Goal: Register for event/course

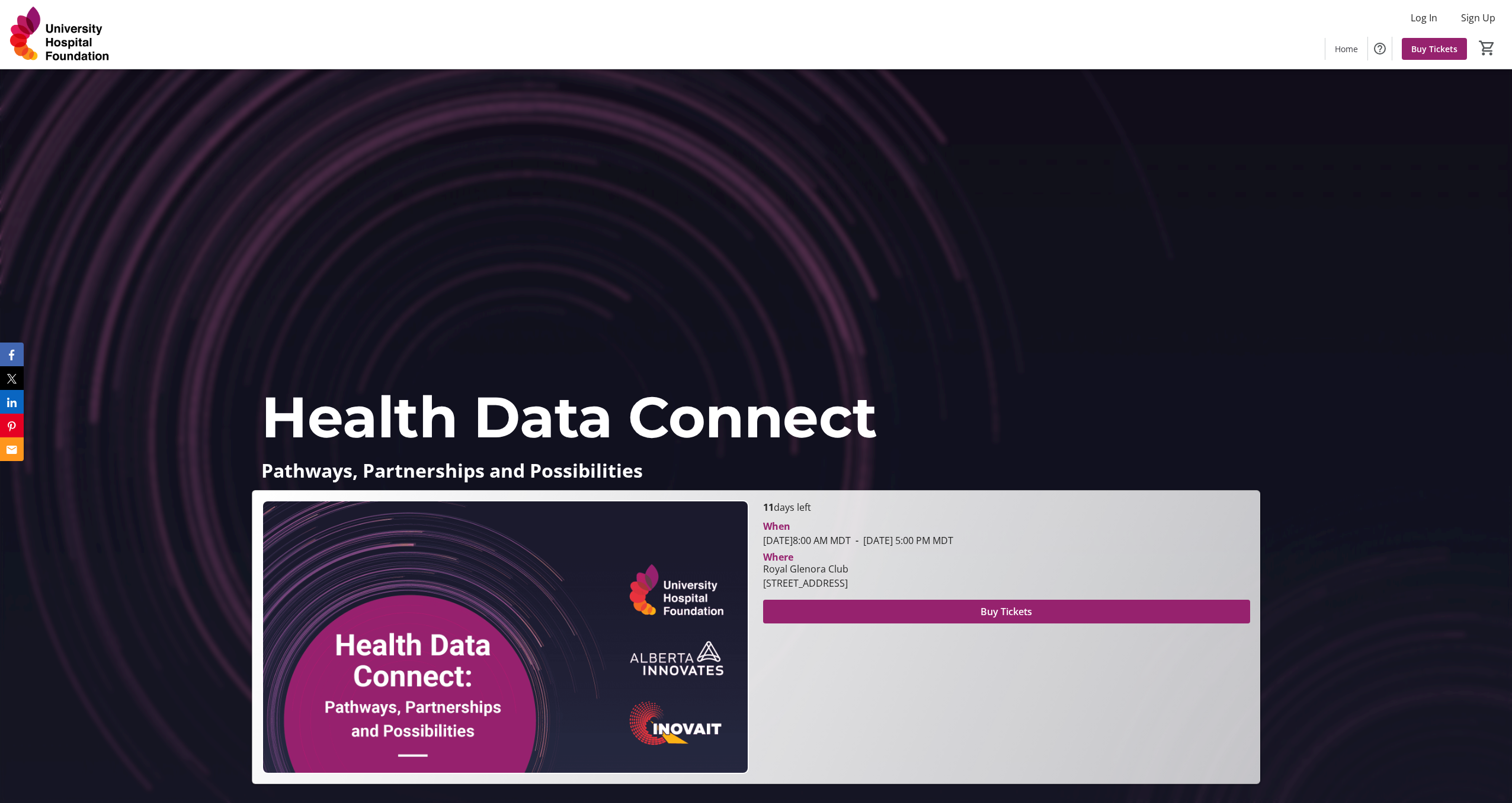
click at [428, 423] on span "Health Data Connect" at bounding box center [569, 417] width 616 height 70
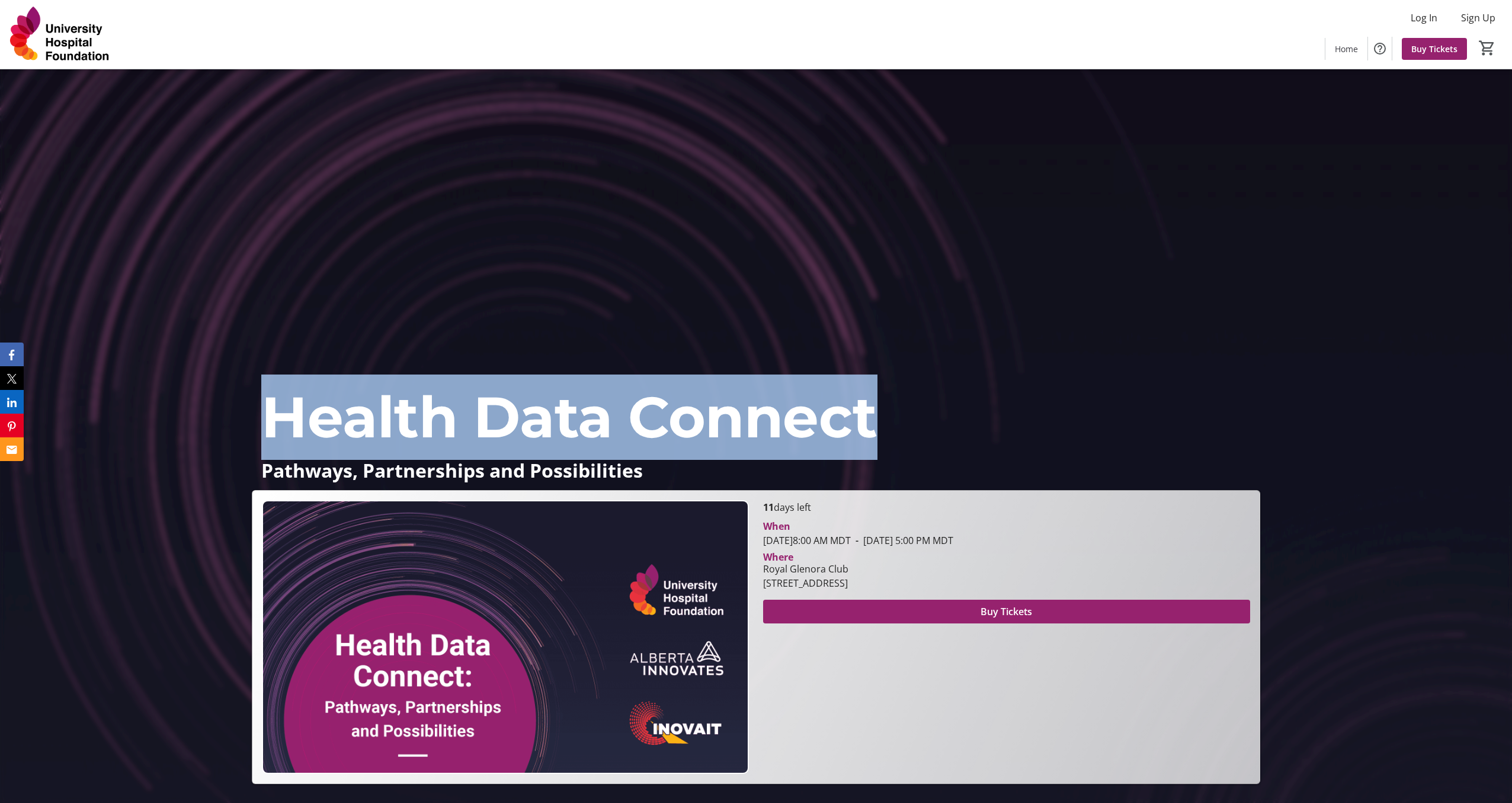
drag, startPoint x: 428, startPoint y: 423, endPoint x: 735, endPoint y: 423, distance: 307.0
click at [735, 423] on span "Health Data Connect" at bounding box center [569, 417] width 616 height 70
copy span "Health Data Connect"
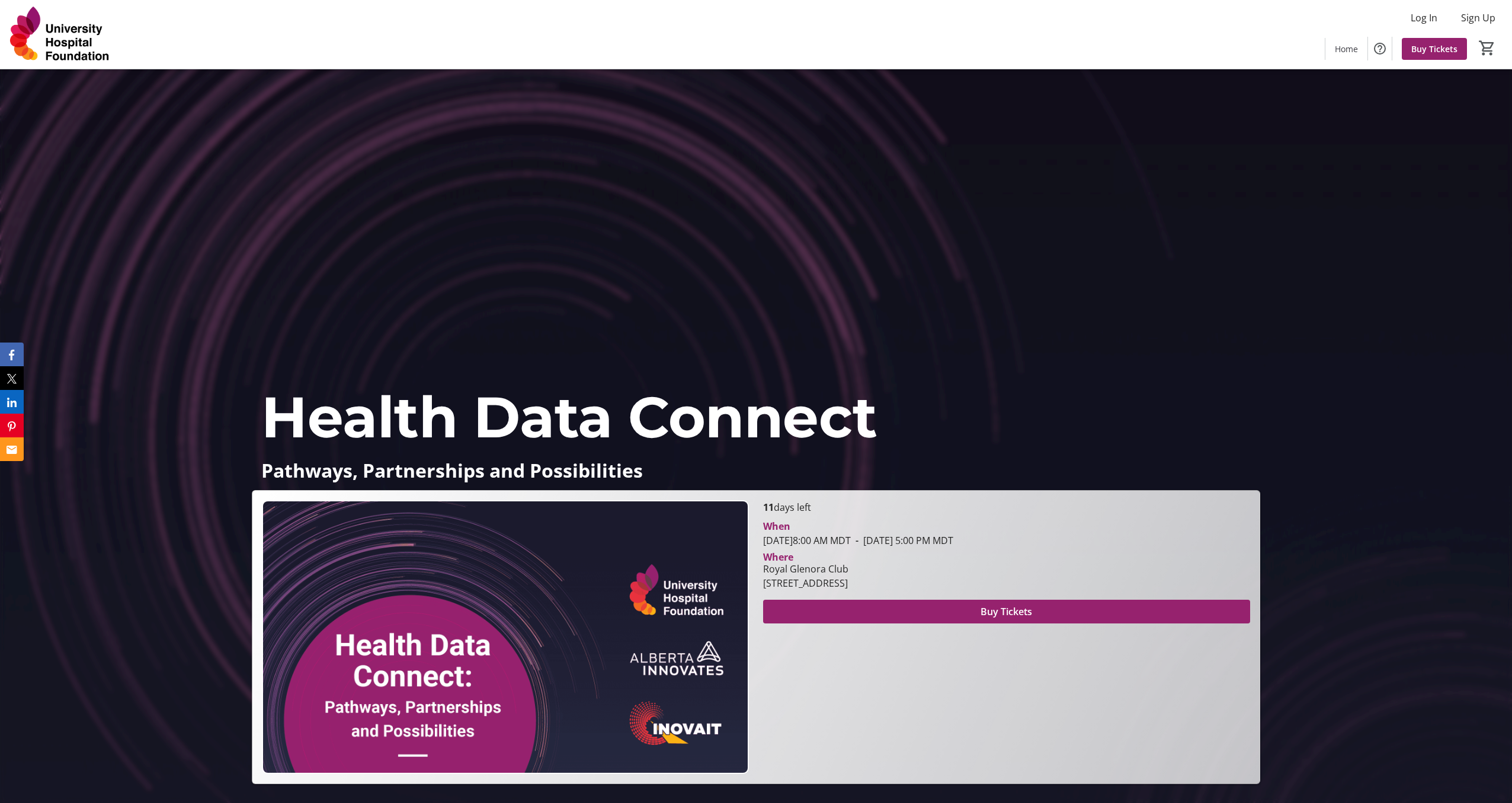
click at [974, 456] on p "Health Data Connect" at bounding box center [756, 417] width 989 height 85
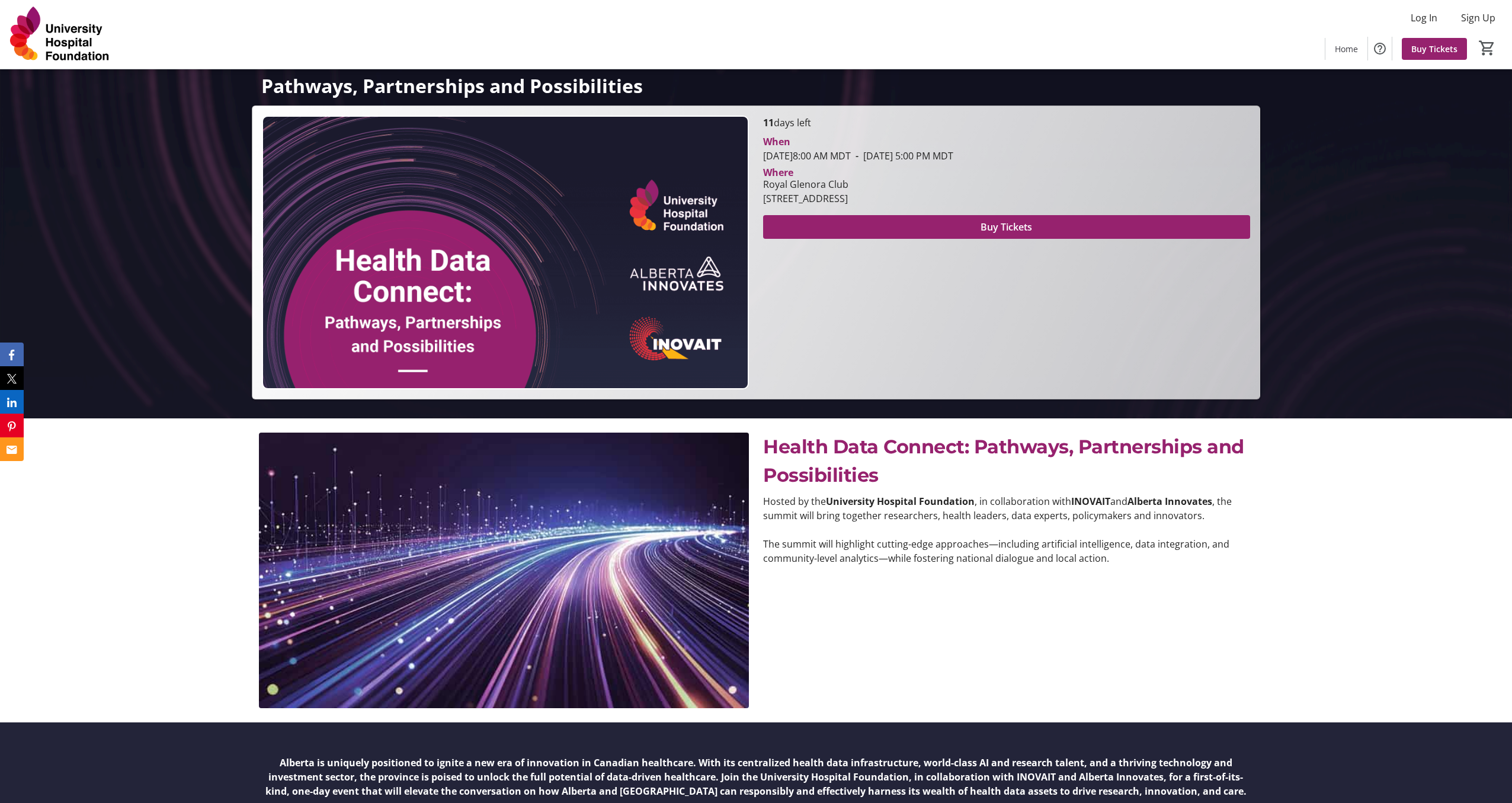
scroll to position [386, 0]
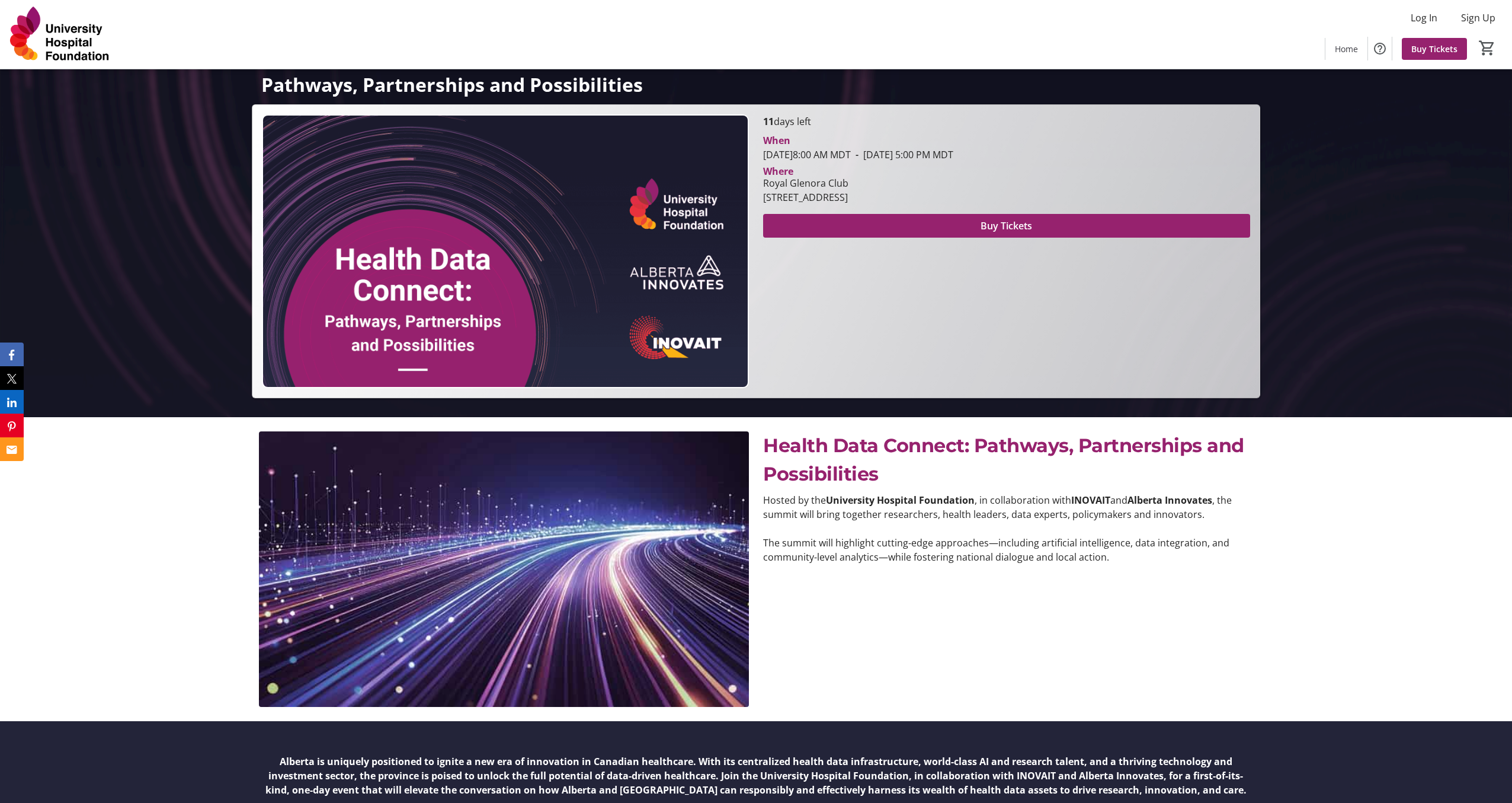
click at [779, 183] on div "Royal Glenora Club" at bounding box center [805, 183] width 85 height 14
drag, startPoint x: 779, startPoint y: 183, endPoint x: 830, endPoint y: 184, distance: 51.0
click at [830, 184] on div "Royal Glenora Club" at bounding box center [805, 183] width 85 height 14
copy div "Royal Glenora Club"
click at [1128, 333] on div "11 days left When [DATE] 8:00 AM MDT - [DATE] 5:00 PM MDT Where [GEOGRAPHIC_DAT…" at bounding box center [1006, 251] width 501 height 274
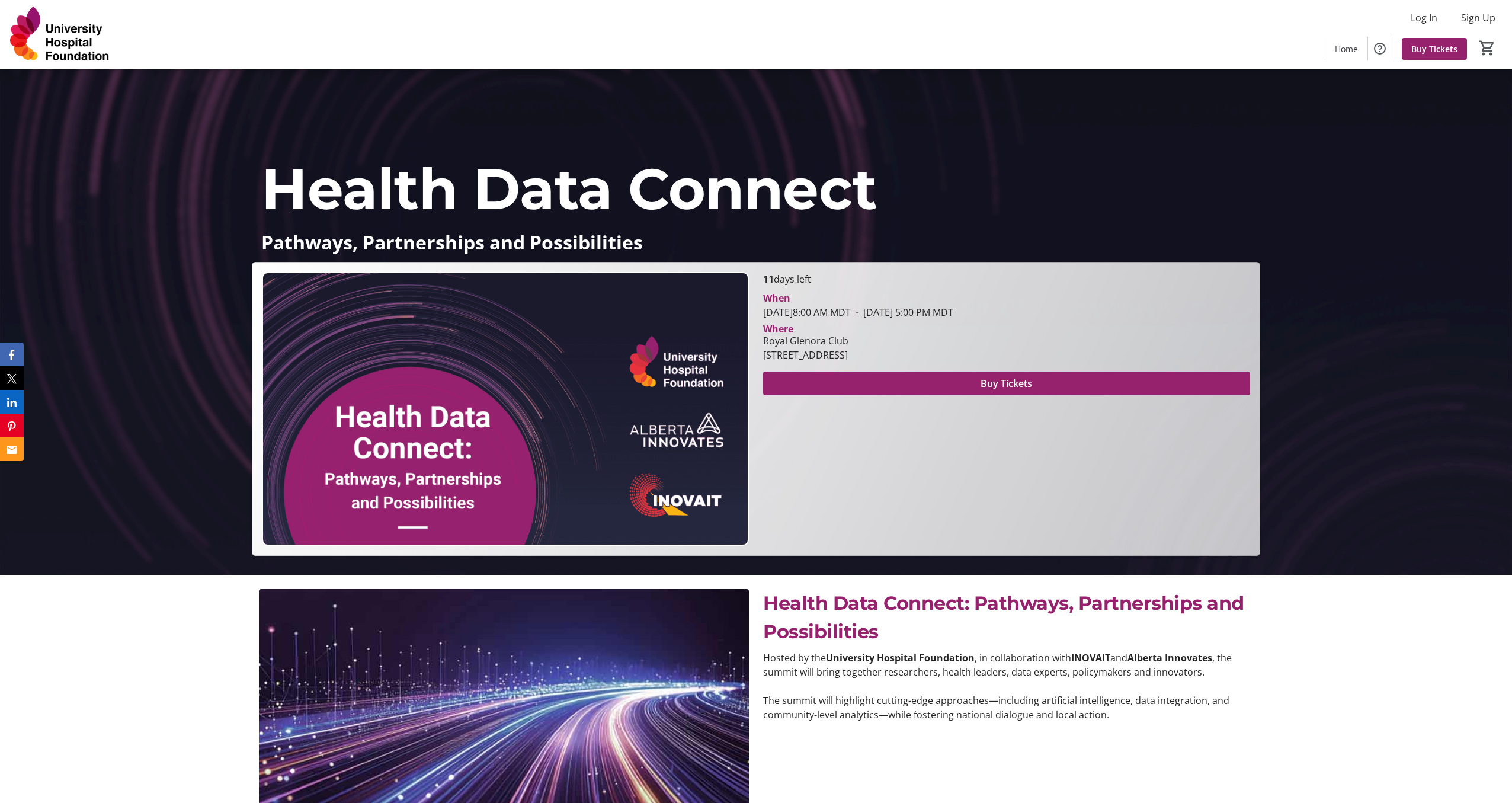
scroll to position [451, 0]
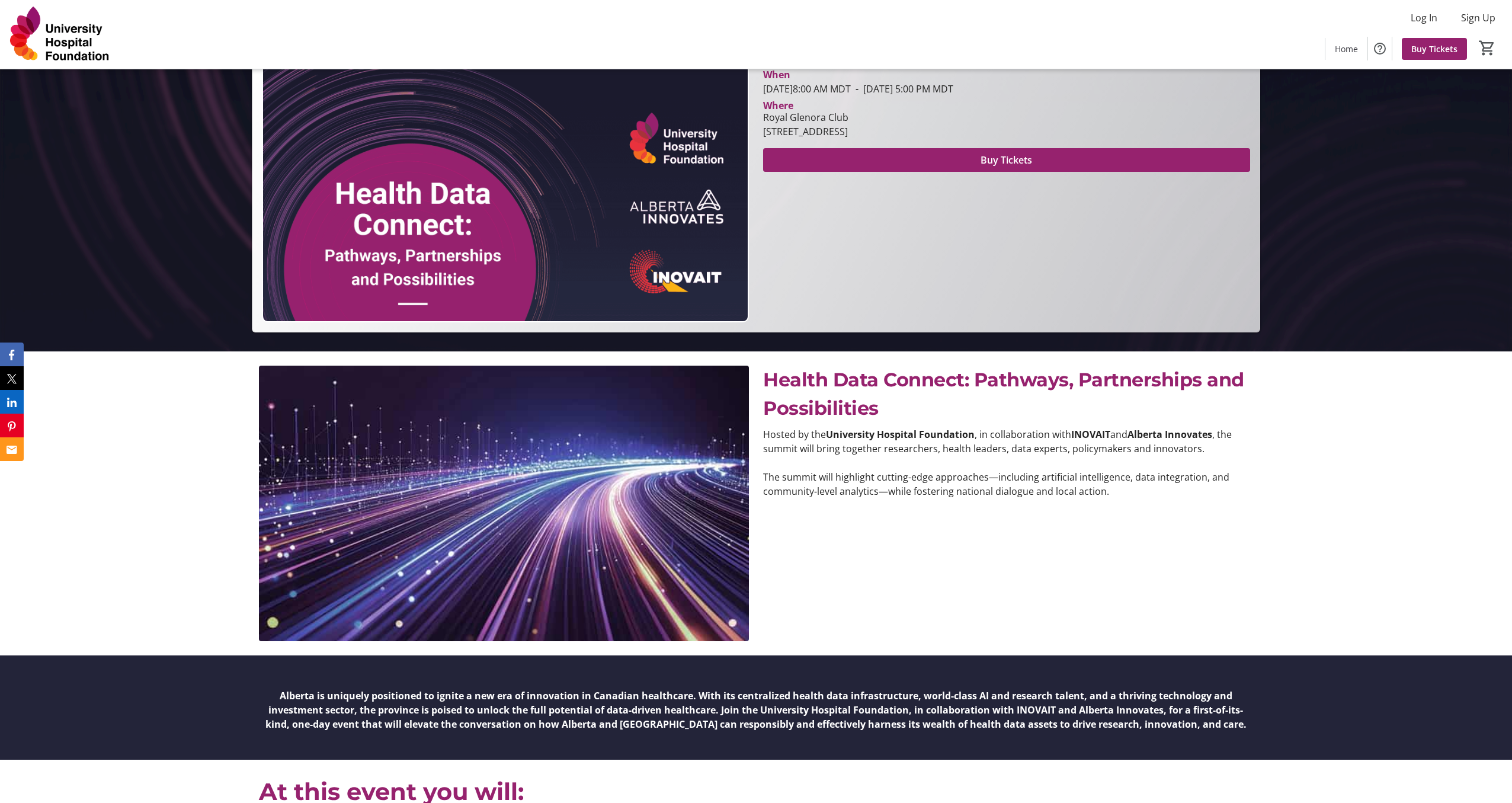
click at [837, 435] on strong "University Hospital Foundation" at bounding box center [900, 434] width 149 height 13
drag, startPoint x: 837, startPoint y: 435, endPoint x: 1177, endPoint y: 437, distance: 340.0
click at [1177, 437] on p "Hosted by the University Hospital Foundation , in collaboration with INOVAIT an…" at bounding box center [1008, 441] width 490 height 28
copy p "University Hospital Foundation , in collaboration with INOVAIT and Alberta Inno…"
click at [1192, 509] on div "Health Data Connect: Pathways, Partnerships and Possibilities Hosted by the Uni…" at bounding box center [1008, 503] width 490 height 275
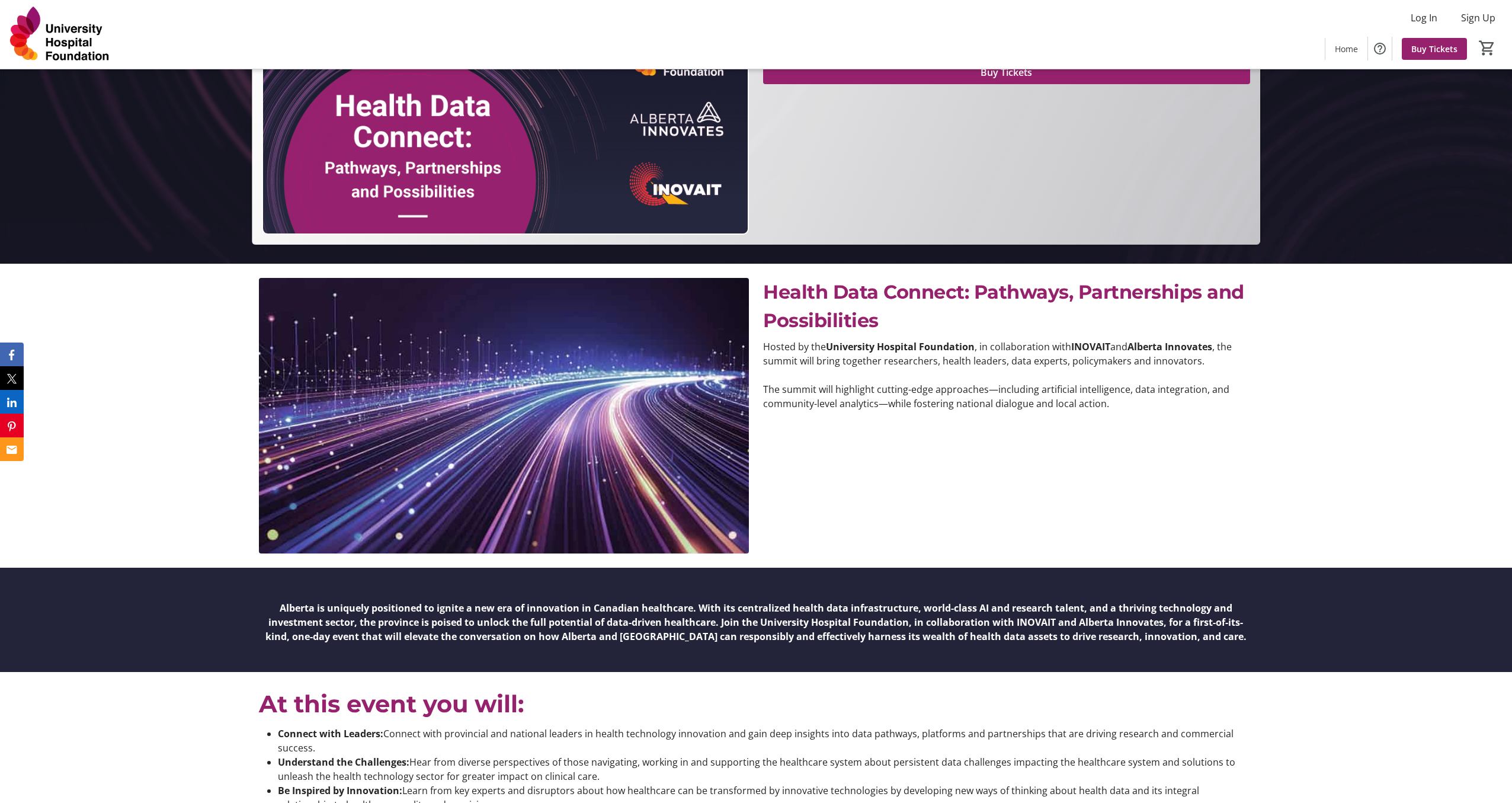
scroll to position [562, 0]
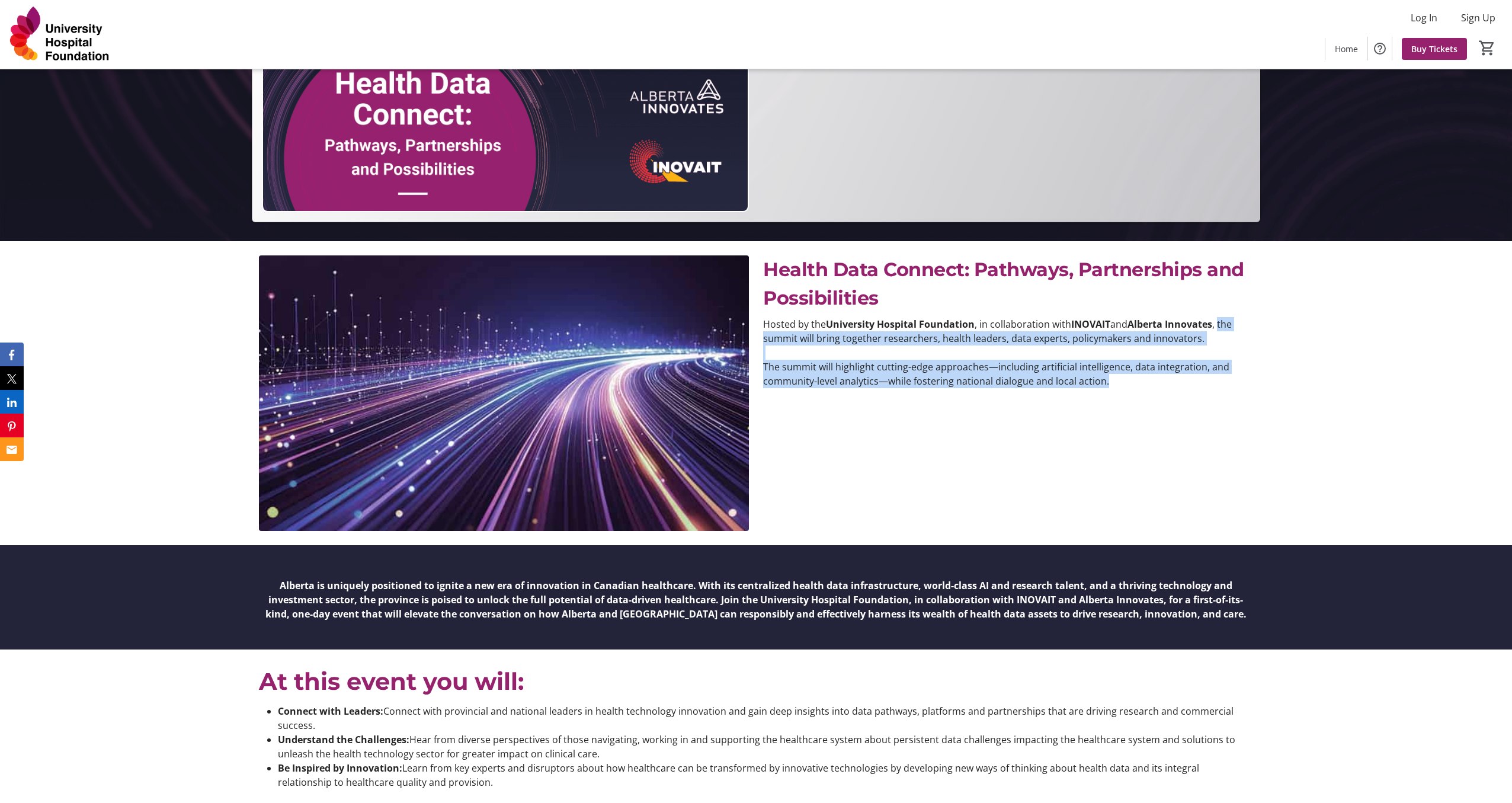
drag, startPoint x: 1114, startPoint y: 386, endPoint x: 1223, endPoint y: 324, distance: 125.4
click at [1223, 324] on div "Hosted by the University Hospital Foundation , in collaboration with INOVAIT an…" at bounding box center [1008, 352] width 490 height 71
copy div "the summit will bring together researchers, health leaders, data experts, polic…"
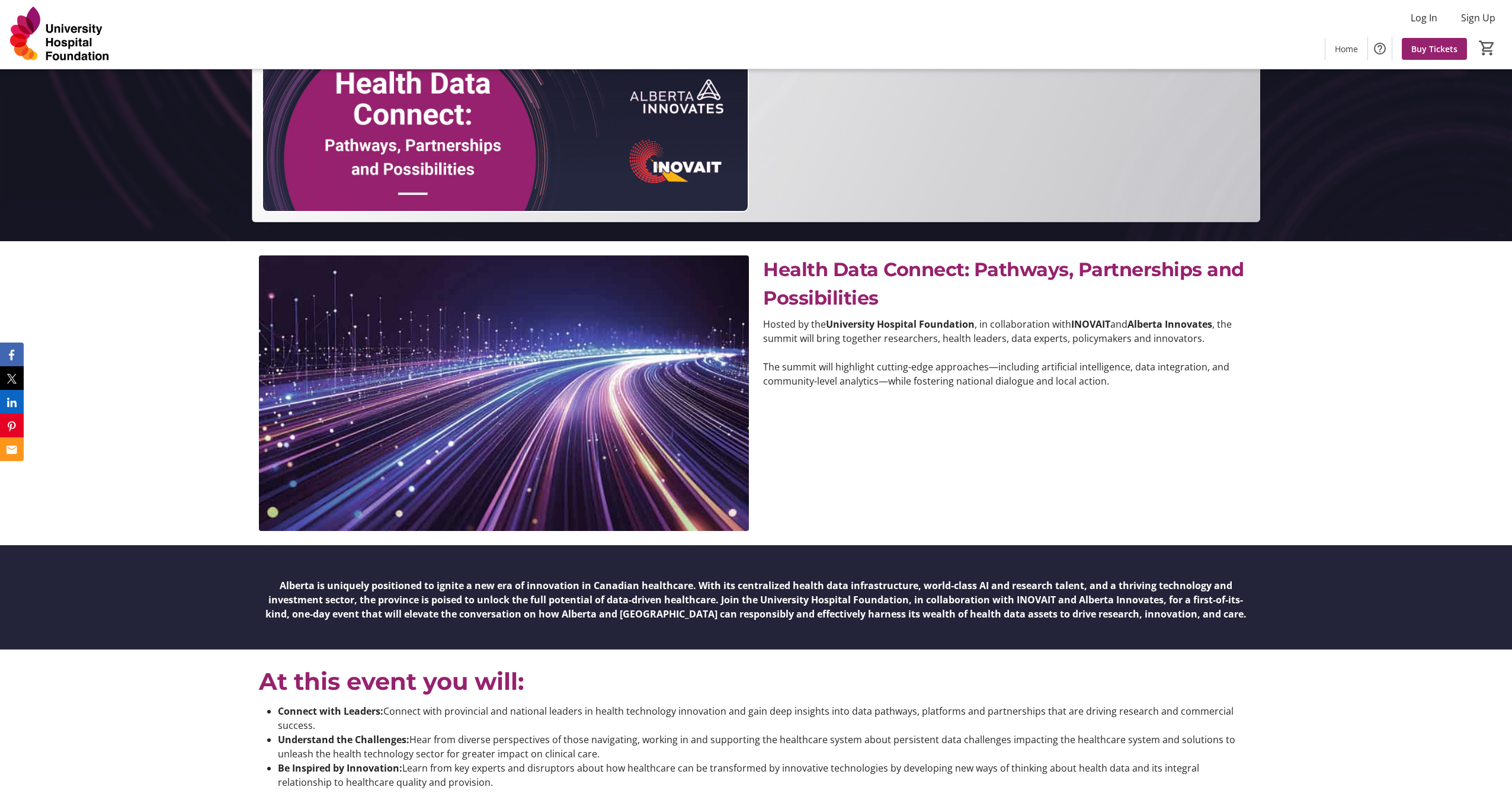
click at [886, 281] on p "Health Data Connect: Pathways, Partnerships and Possibilities" at bounding box center [1008, 283] width 490 height 57
click at [834, 292] on span "Health Data Connect: Pathways, Partnerships and Possibilities" at bounding box center [1004, 283] width 481 height 52
click at [835, 292] on span "Health Data Connect: Pathways, Partnerships and Possibilities" at bounding box center [1004, 283] width 481 height 52
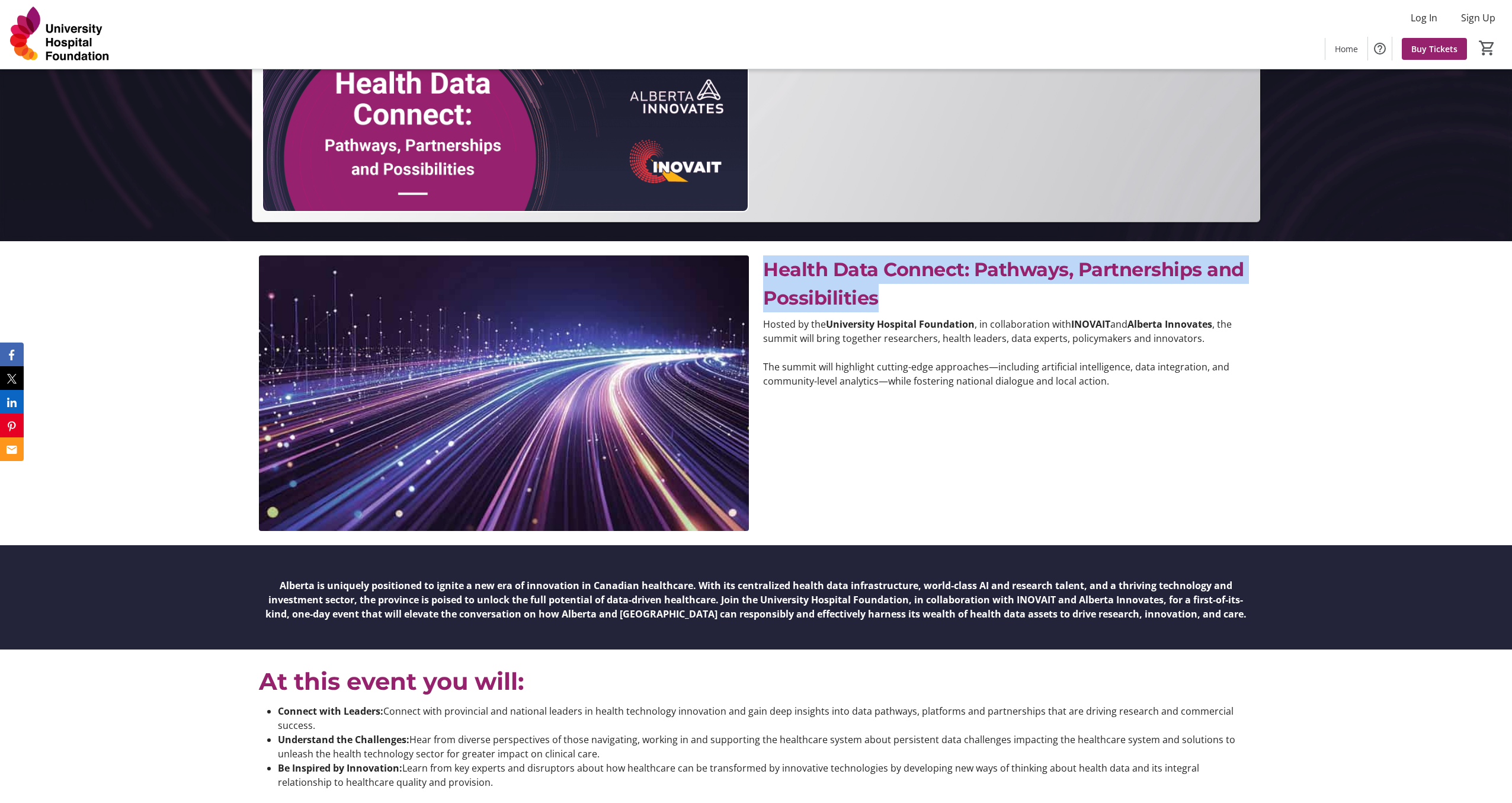
drag, startPoint x: 894, startPoint y: 298, endPoint x: 762, endPoint y: 266, distance: 135.8
click at [762, 266] on div "Health Data Connect: Pathways, Partnerships and Possibilities" at bounding box center [1007, 283] width 504 height 57
copy span "Health Data Connect: Pathways, Partnerships and Possibilities"
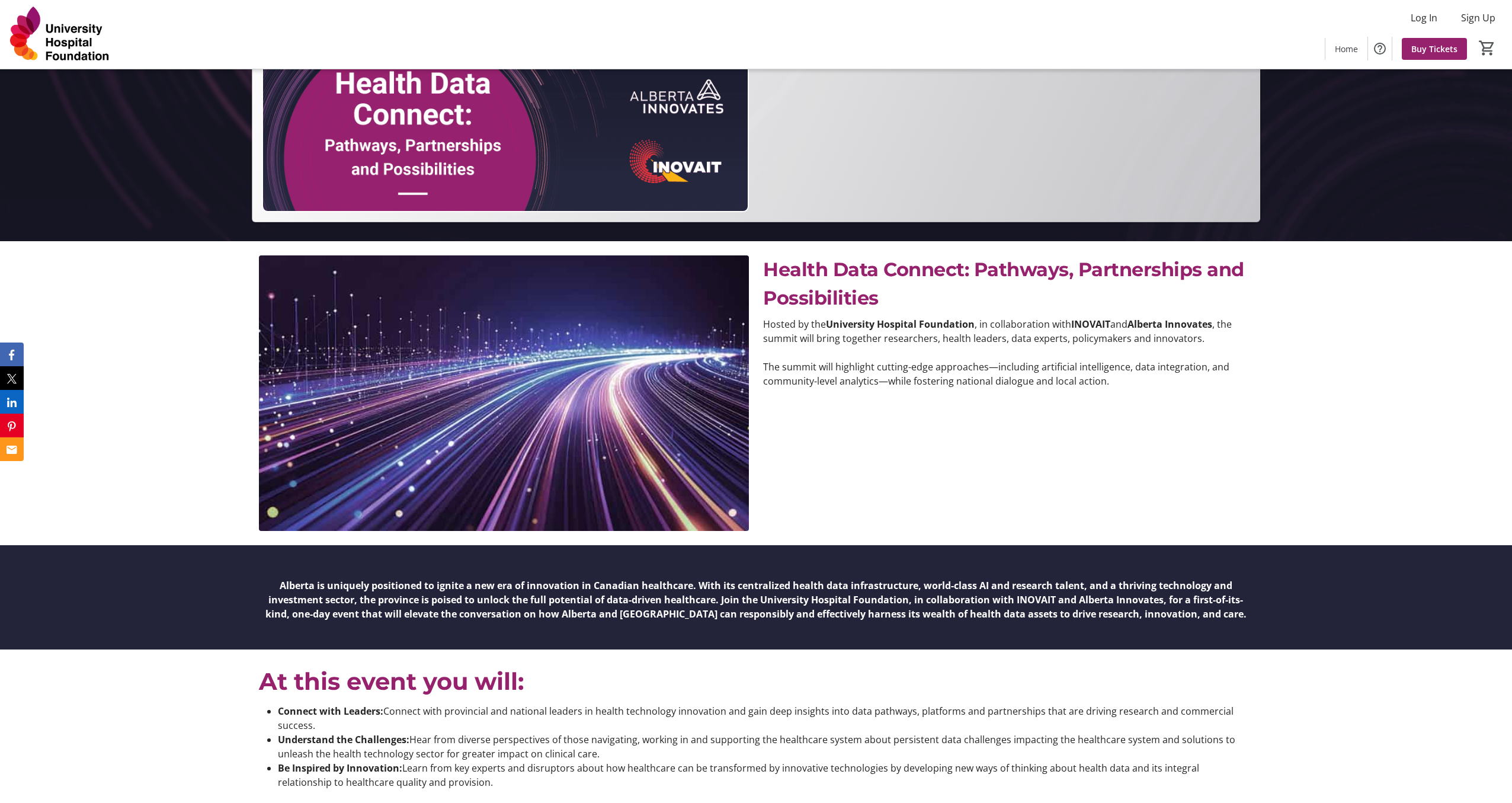
click at [952, 372] on p "The summit will highlight cutting-edge approaches—including artificial intellig…" at bounding box center [1008, 374] width 490 height 28
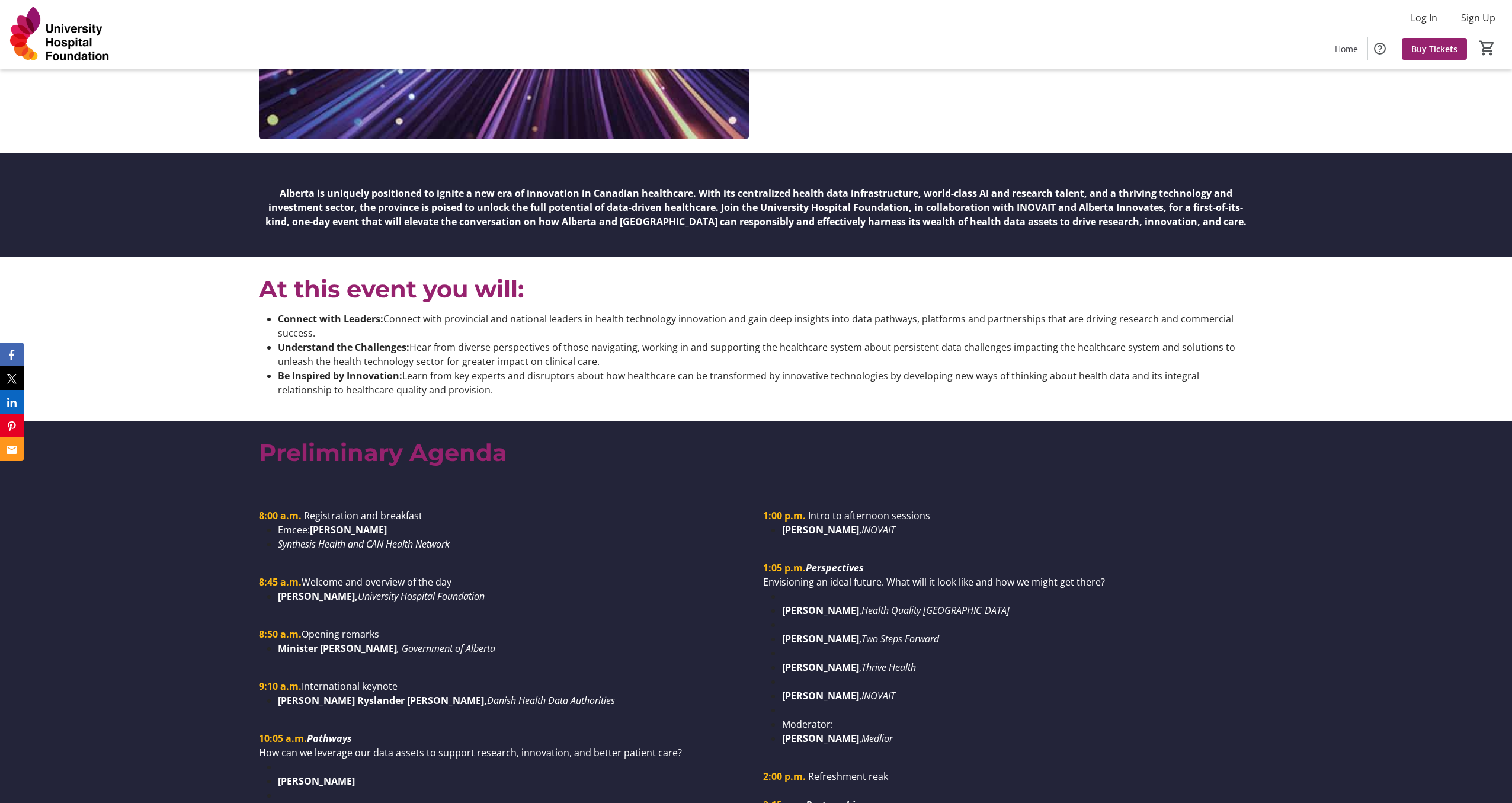
scroll to position [1081, 0]
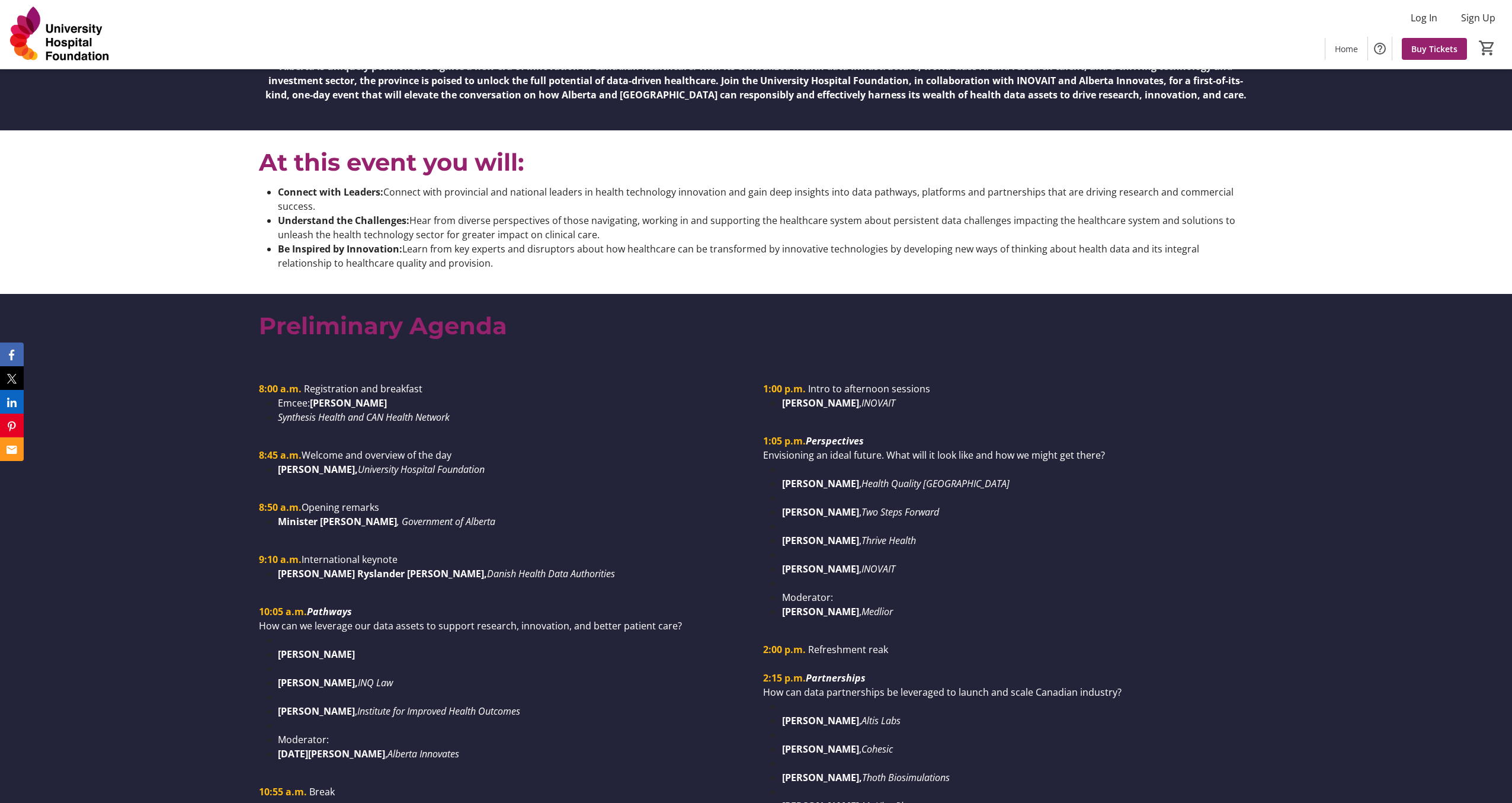
drag, startPoint x: 442, startPoint y: 263, endPoint x: 258, endPoint y: 195, distance: 196.2
click at [258, 195] on div "Connect with Leaders: Connect with provincial and national leaders in health te…" at bounding box center [756, 232] width 1008 height 95
copy ul "Connect with Leaders: Connect with provincial and national leaders in health te…"
click at [601, 335] on p "Preliminary Agenda" at bounding box center [756, 326] width 993 height 36
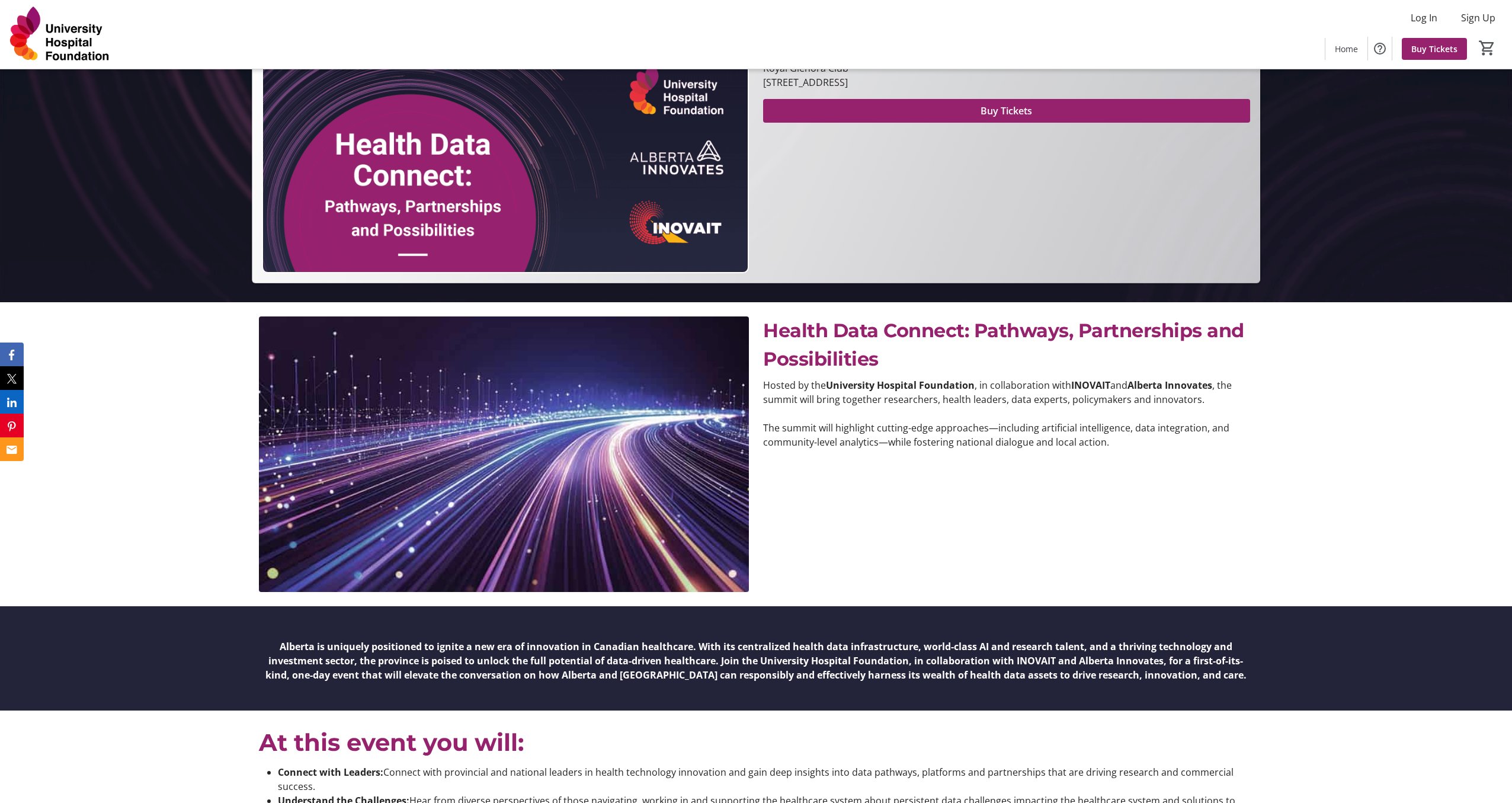
scroll to position [0, 0]
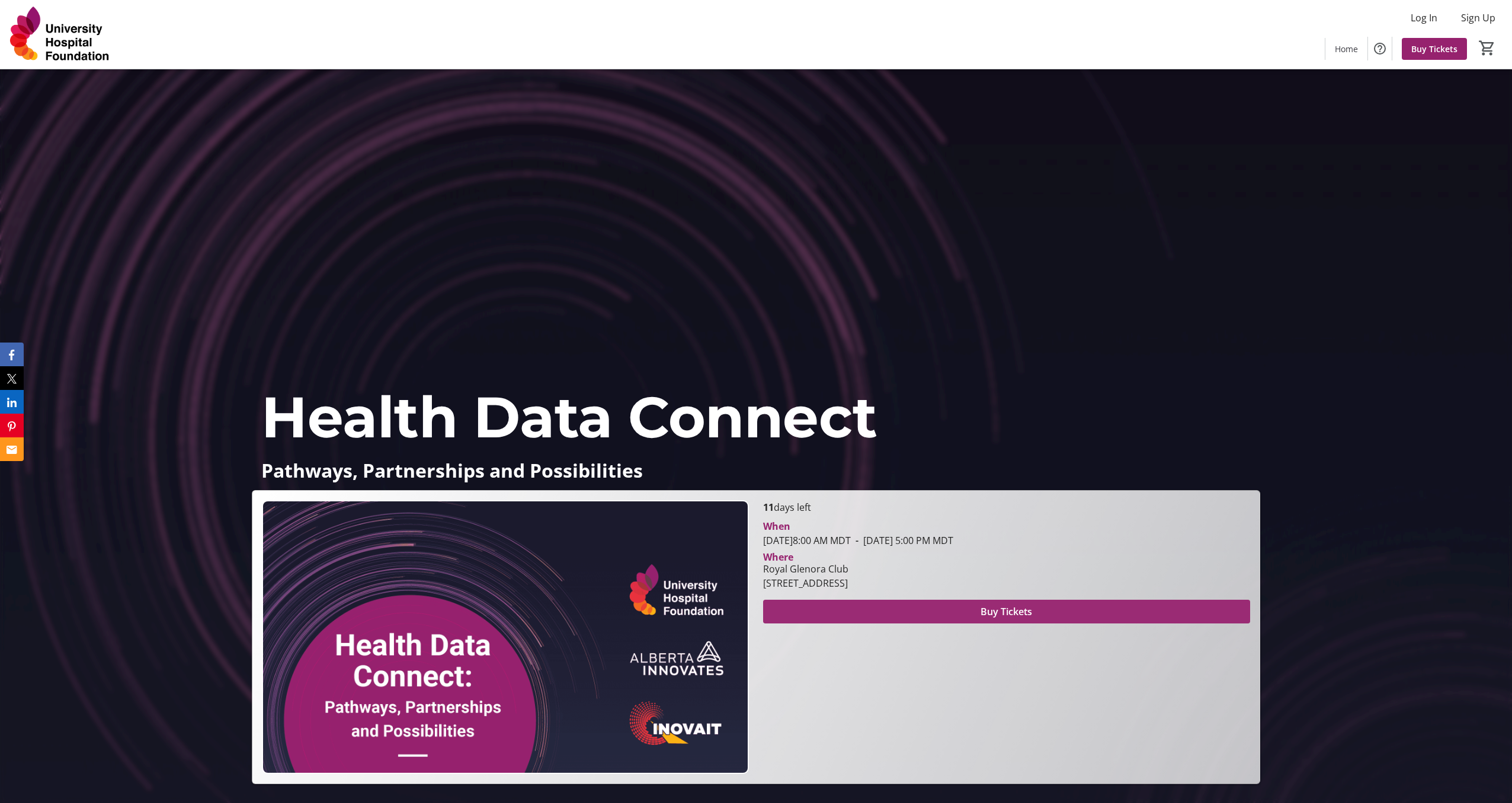
click at [964, 616] on span at bounding box center [1007, 611] width 487 height 28
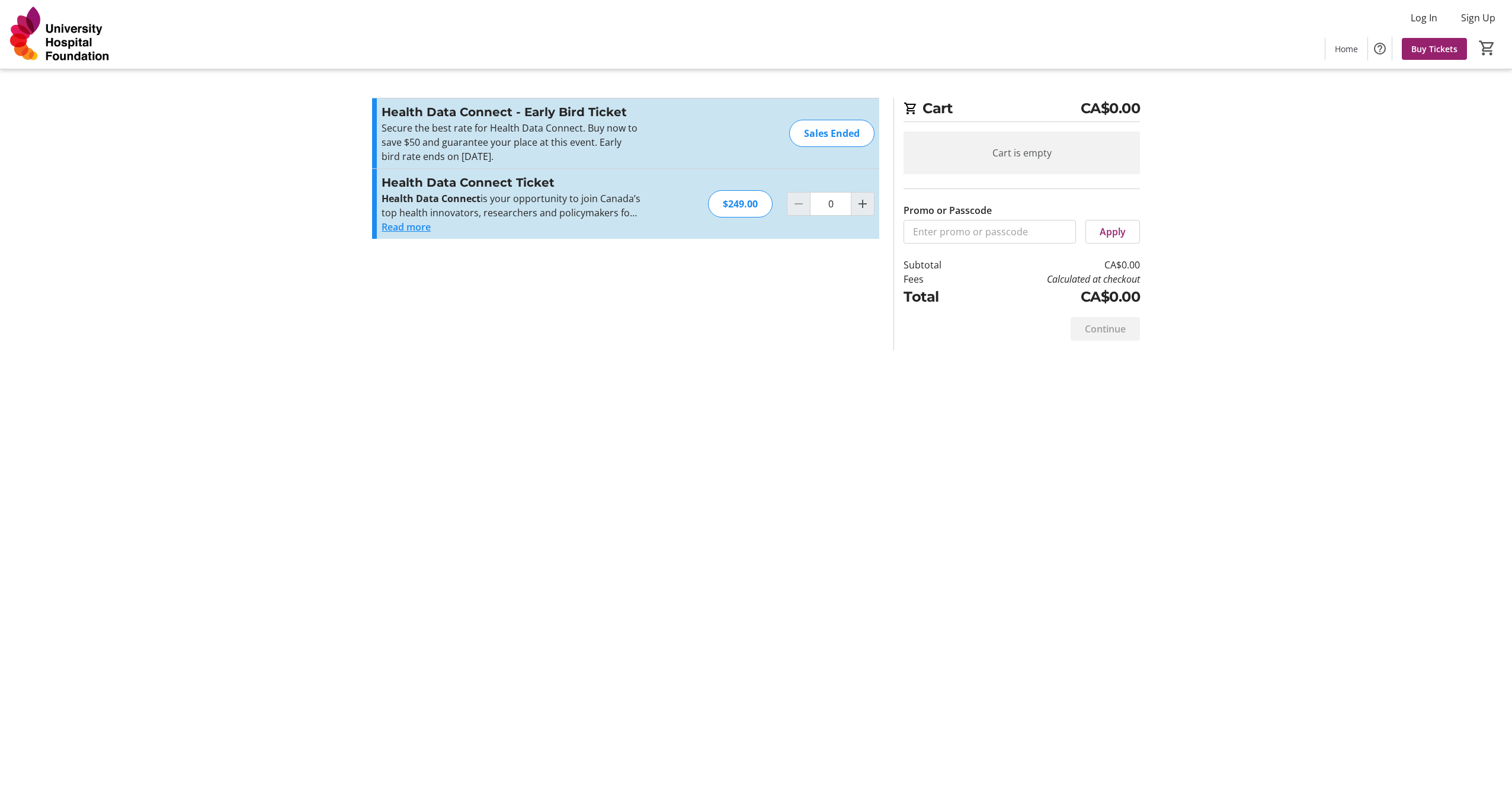
click at [735, 206] on div "$249.00" at bounding box center [740, 204] width 64 height 27
click at [859, 206] on mat-icon "Increment by one" at bounding box center [862, 204] width 14 height 14
type input "1"
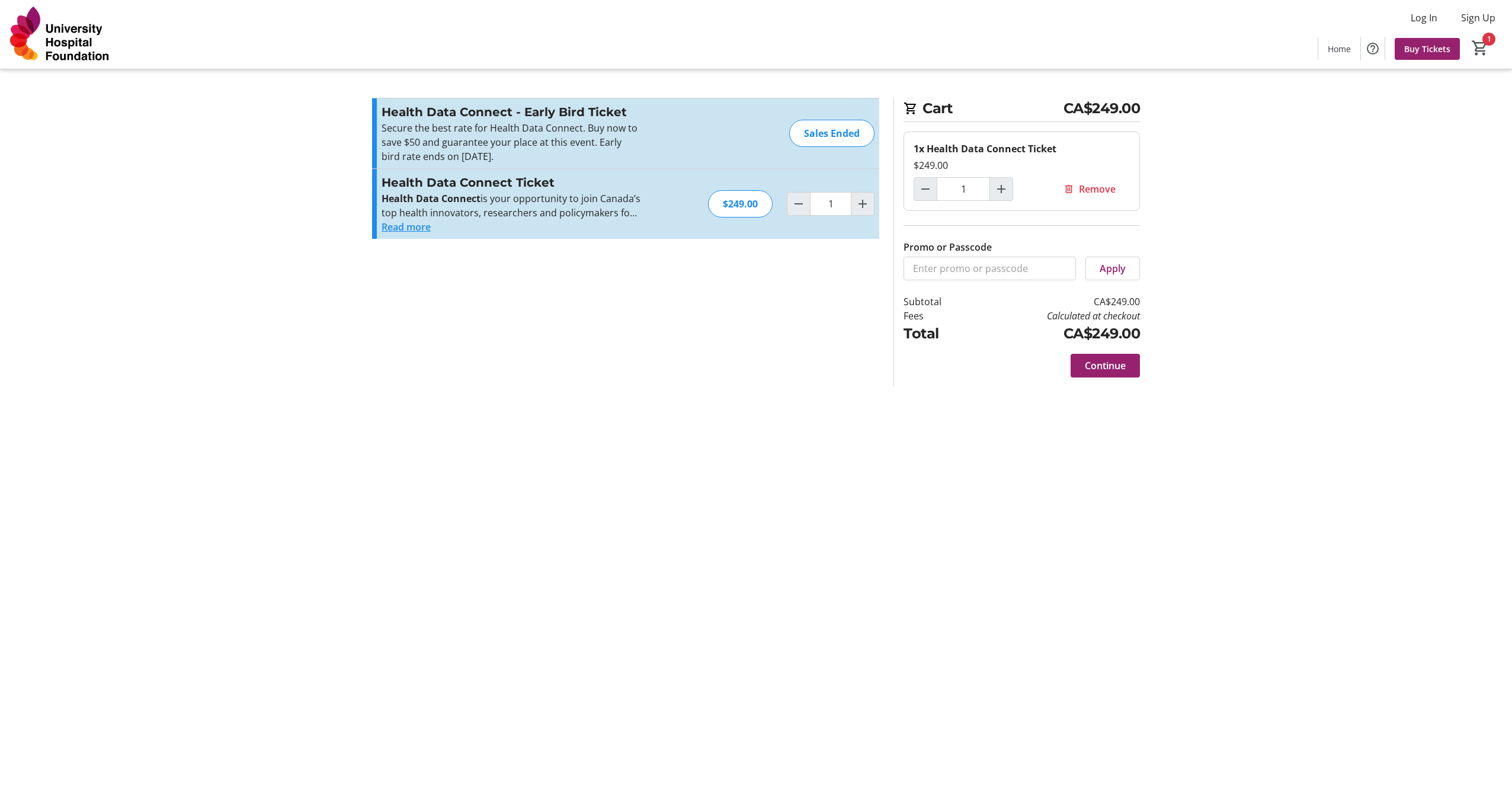
drag, startPoint x: 956, startPoint y: 168, endPoint x: 919, endPoint y: 168, distance: 37.0
click at [919, 168] on div "$249.00" at bounding box center [1021, 165] width 216 height 14
copy div "249.00"
